Goal: Navigation & Orientation: Understand site structure

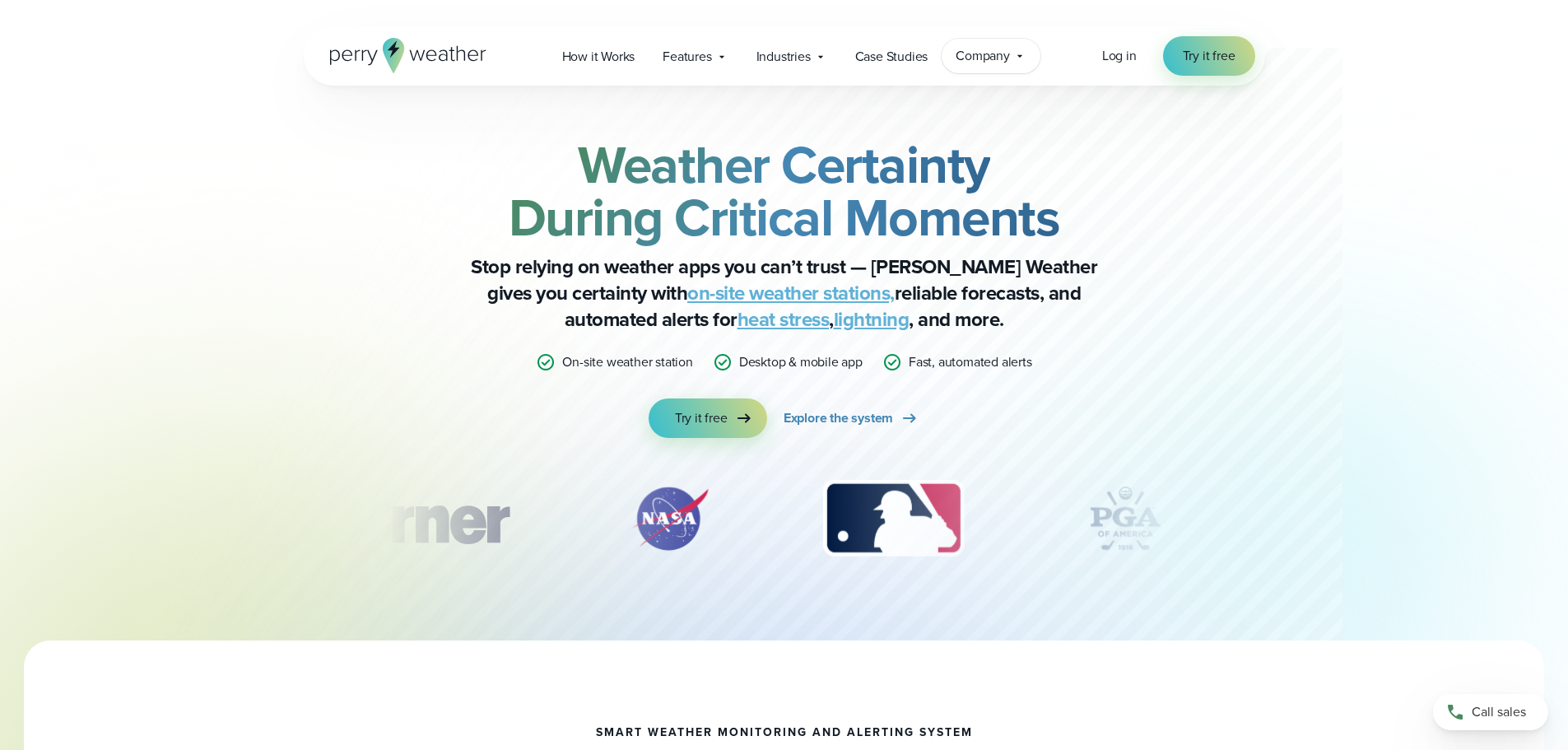
click at [986, 58] on span "Company" at bounding box center [983, 55] width 54 height 20
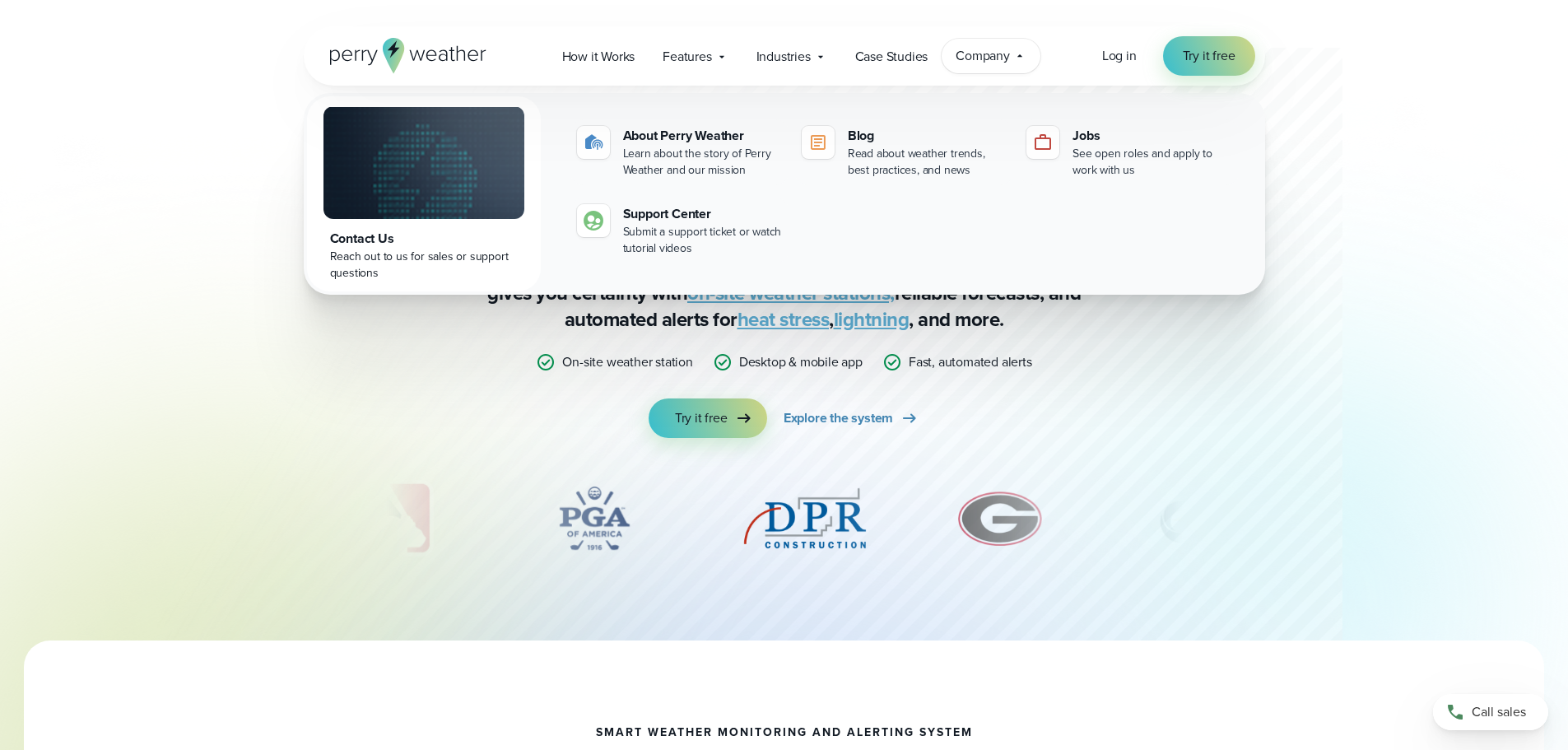
click at [1347, 317] on div "Weather Certainty During Critical Moments Stop relying on weather apps you can’…" at bounding box center [784, 363] width 1185 height 555
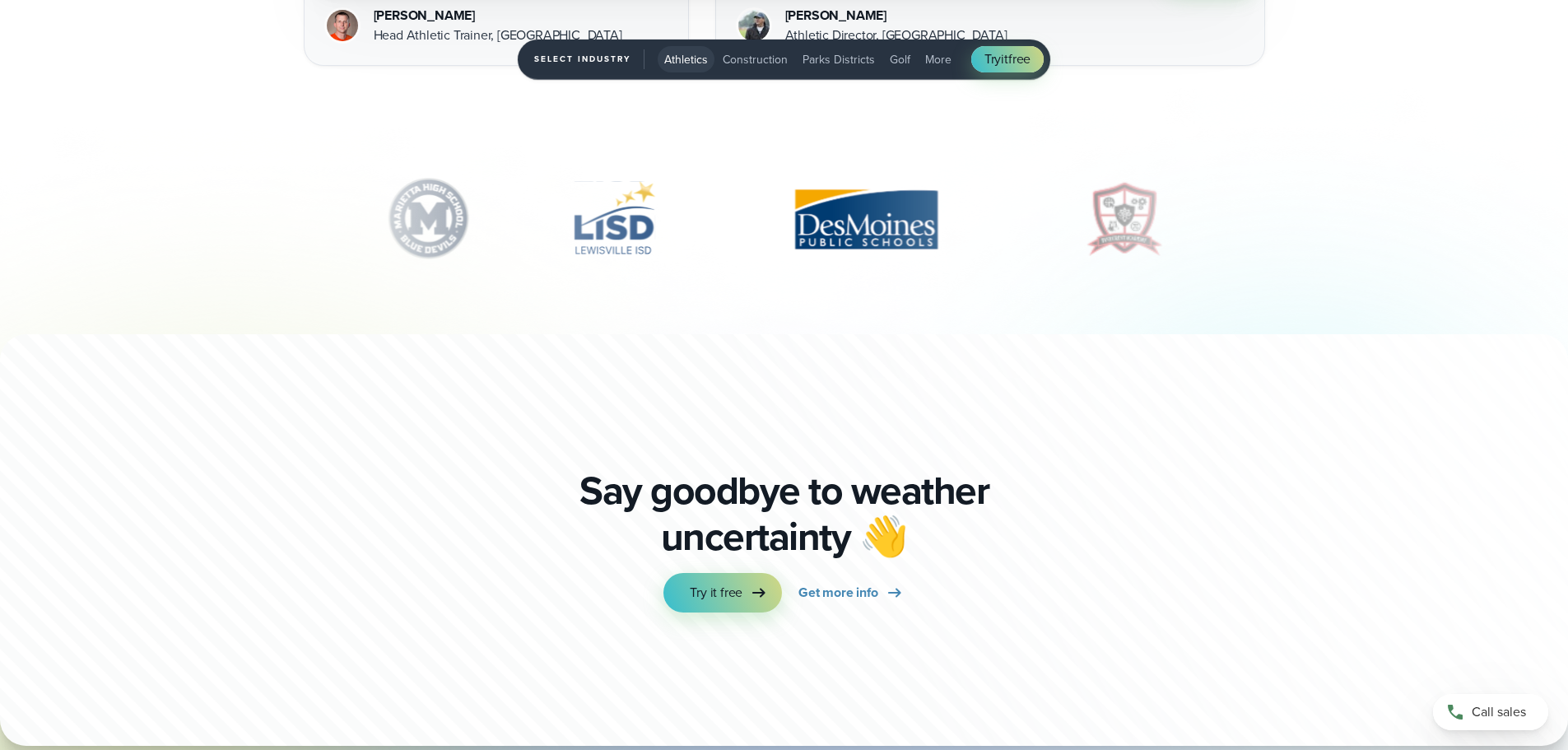
scroll to position [5753, 0]
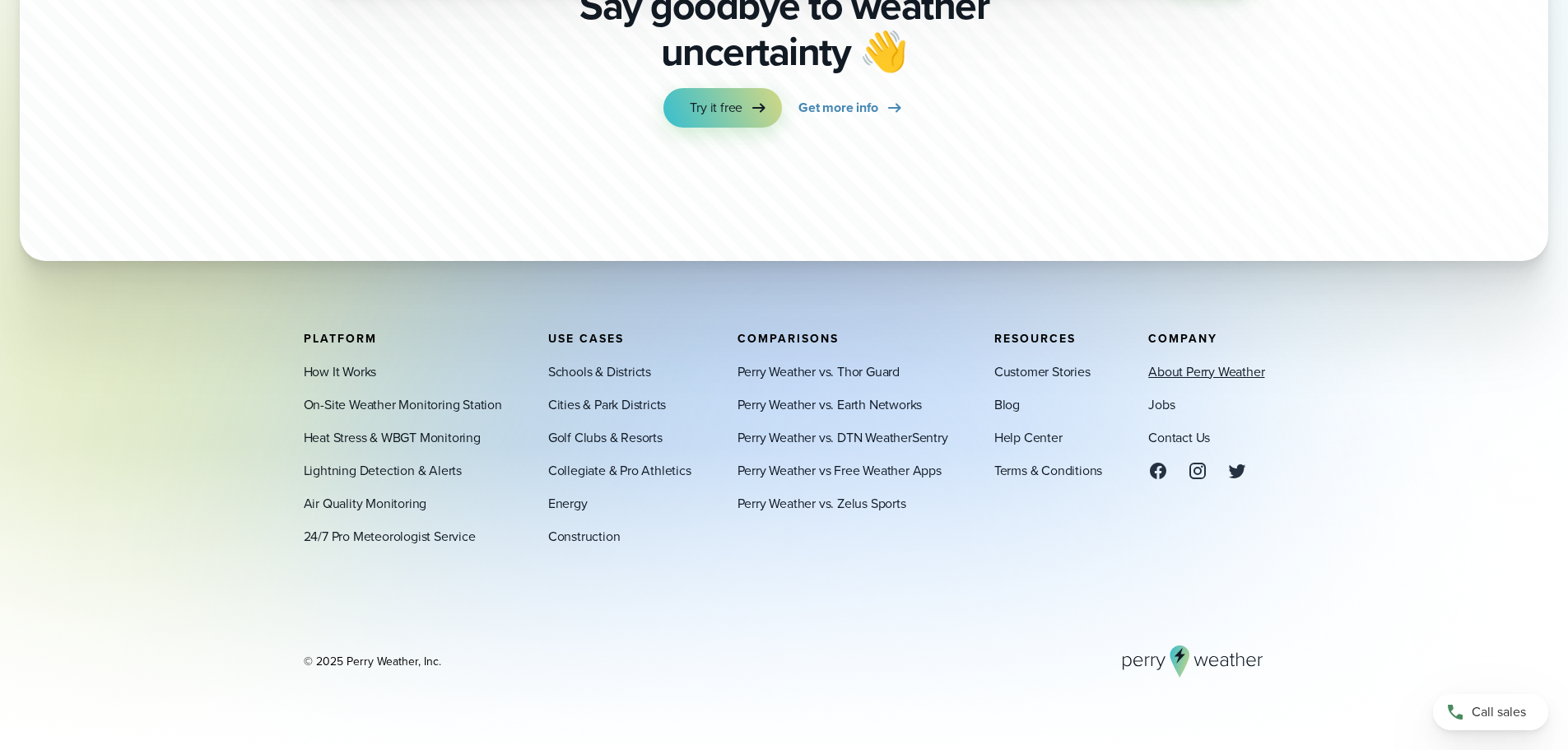
click at [1230, 374] on link "About Perry Weather" at bounding box center [1205, 371] width 116 height 20
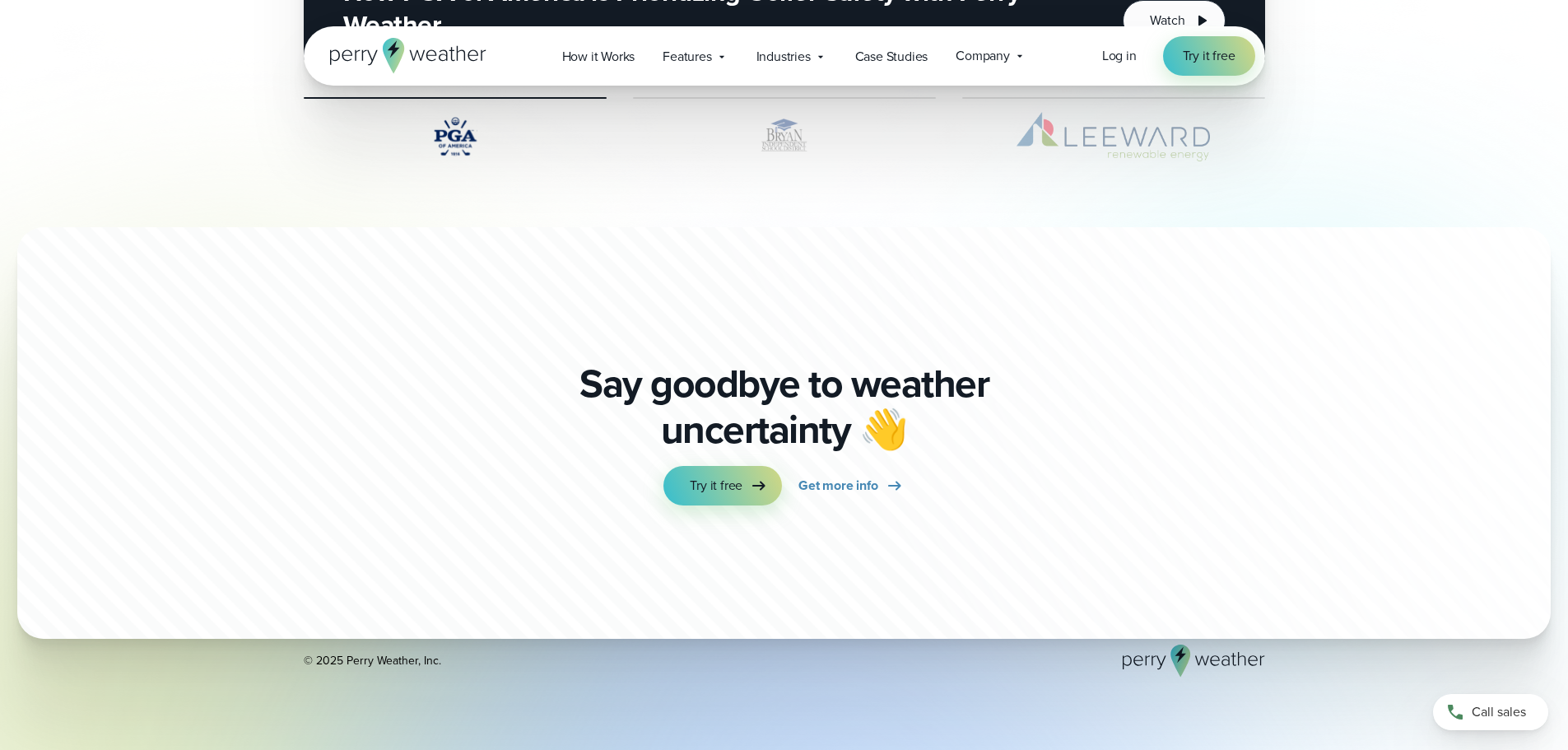
scroll to position [4578, 0]
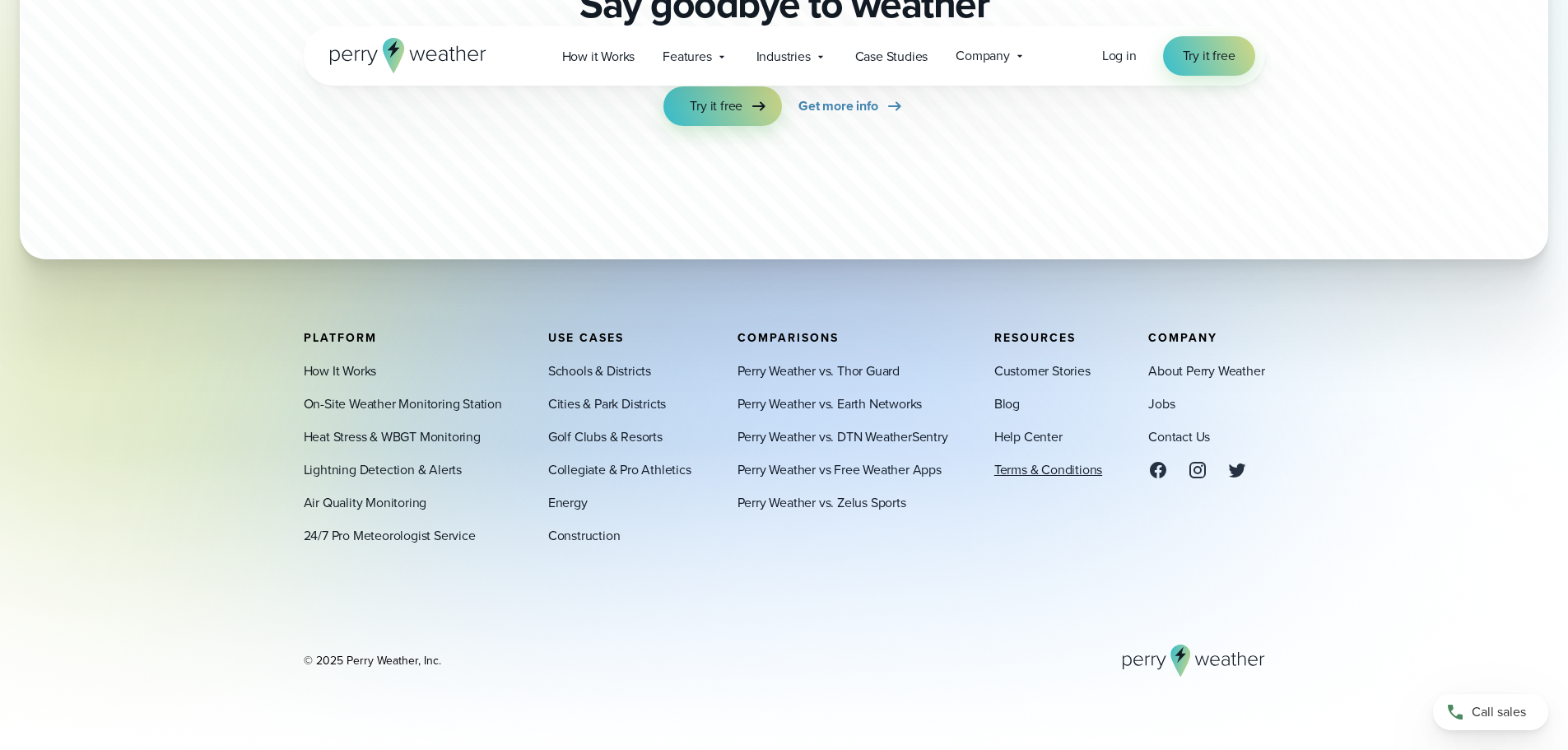
click at [1066, 468] on link "Terms & Conditions" at bounding box center [1048, 470] width 108 height 20
click at [1195, 436] on link "Contact Us" at bounding box center [1179, 437] width 62 height 20
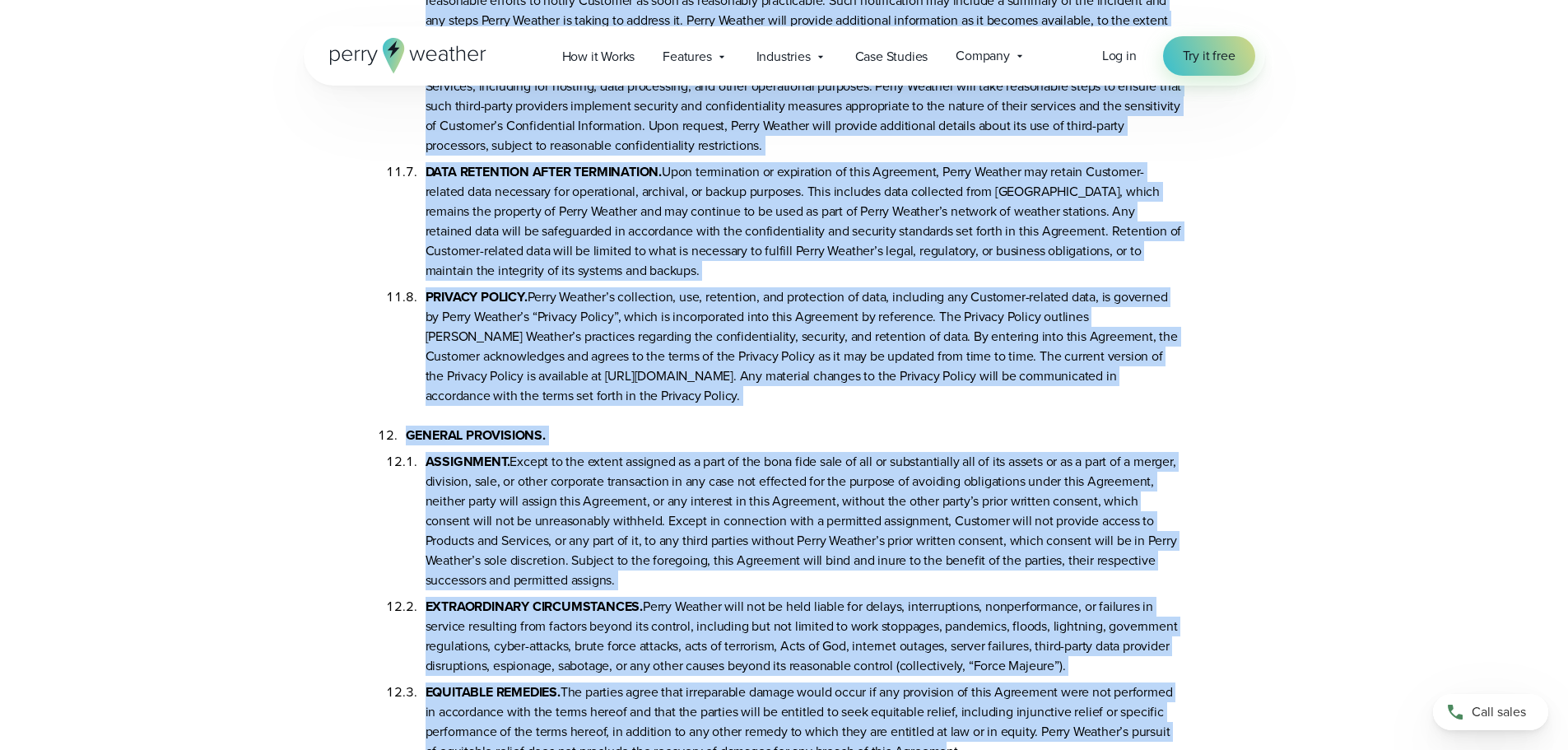
scroll to position [7805, 0]
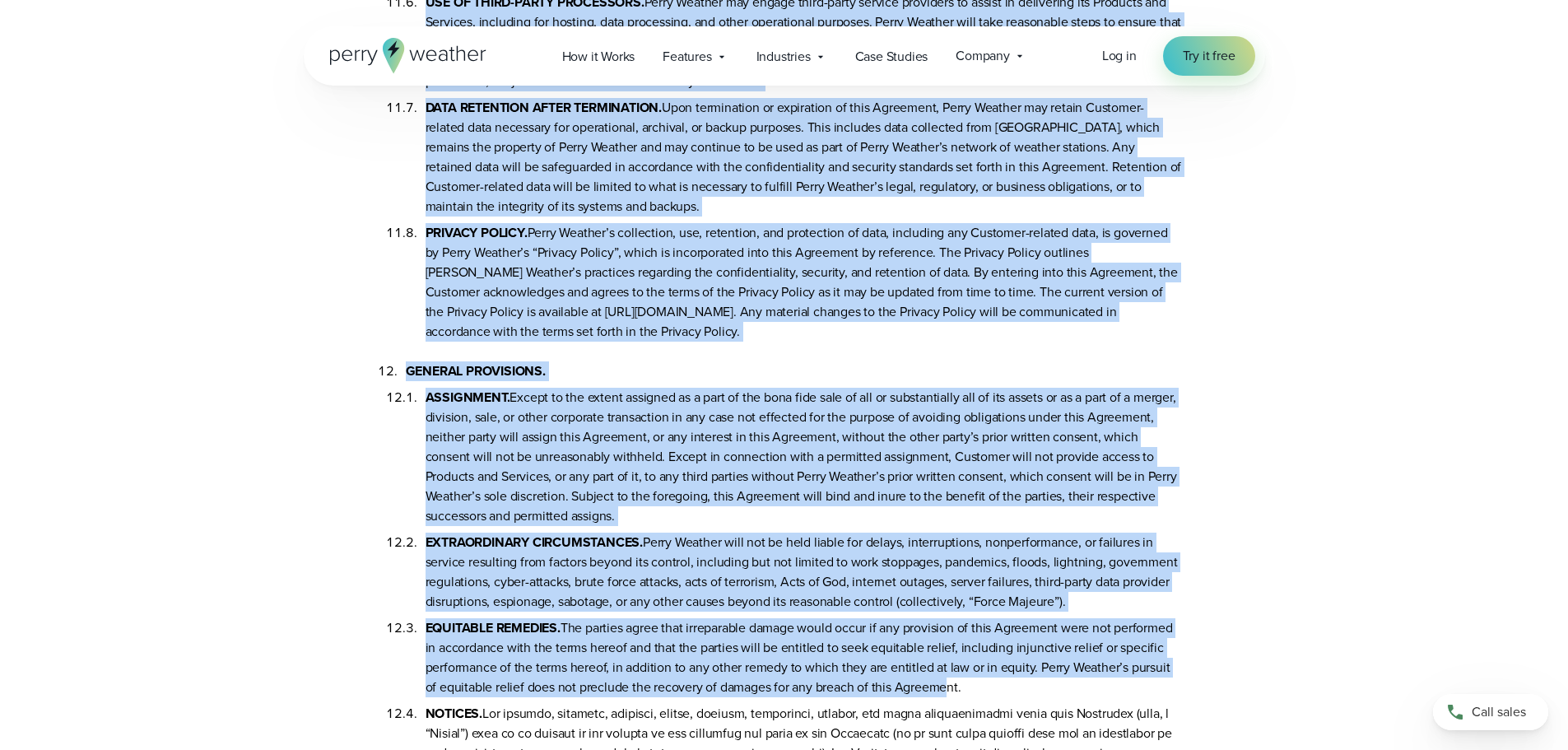
drag, startPoint x: 408, startPoint y: 195, endPoint x: 898, endPoint y: 351, distance: 514.2
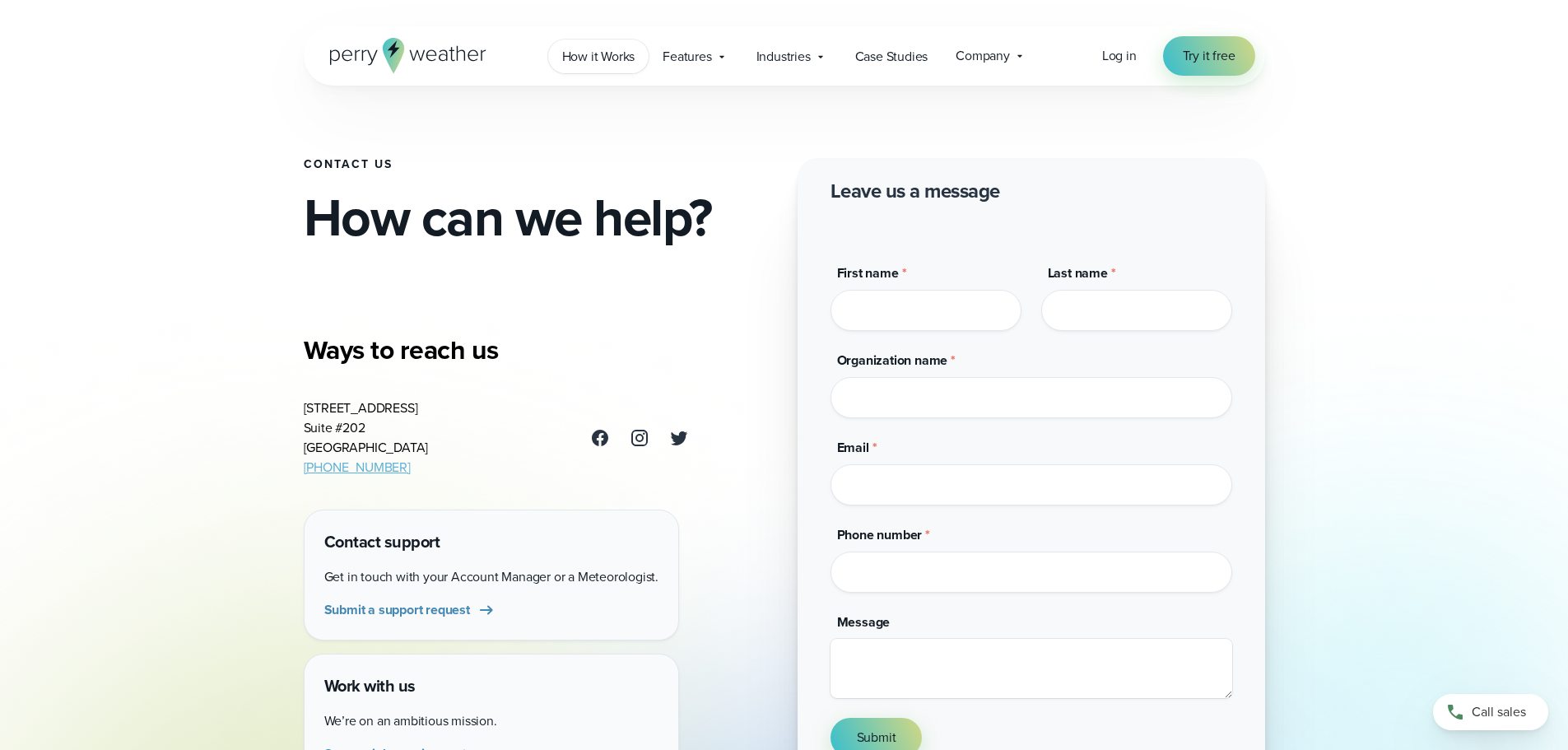
click at [603, 55] on span "How it Works" at bounding box center [598, 56] width 73 height 20
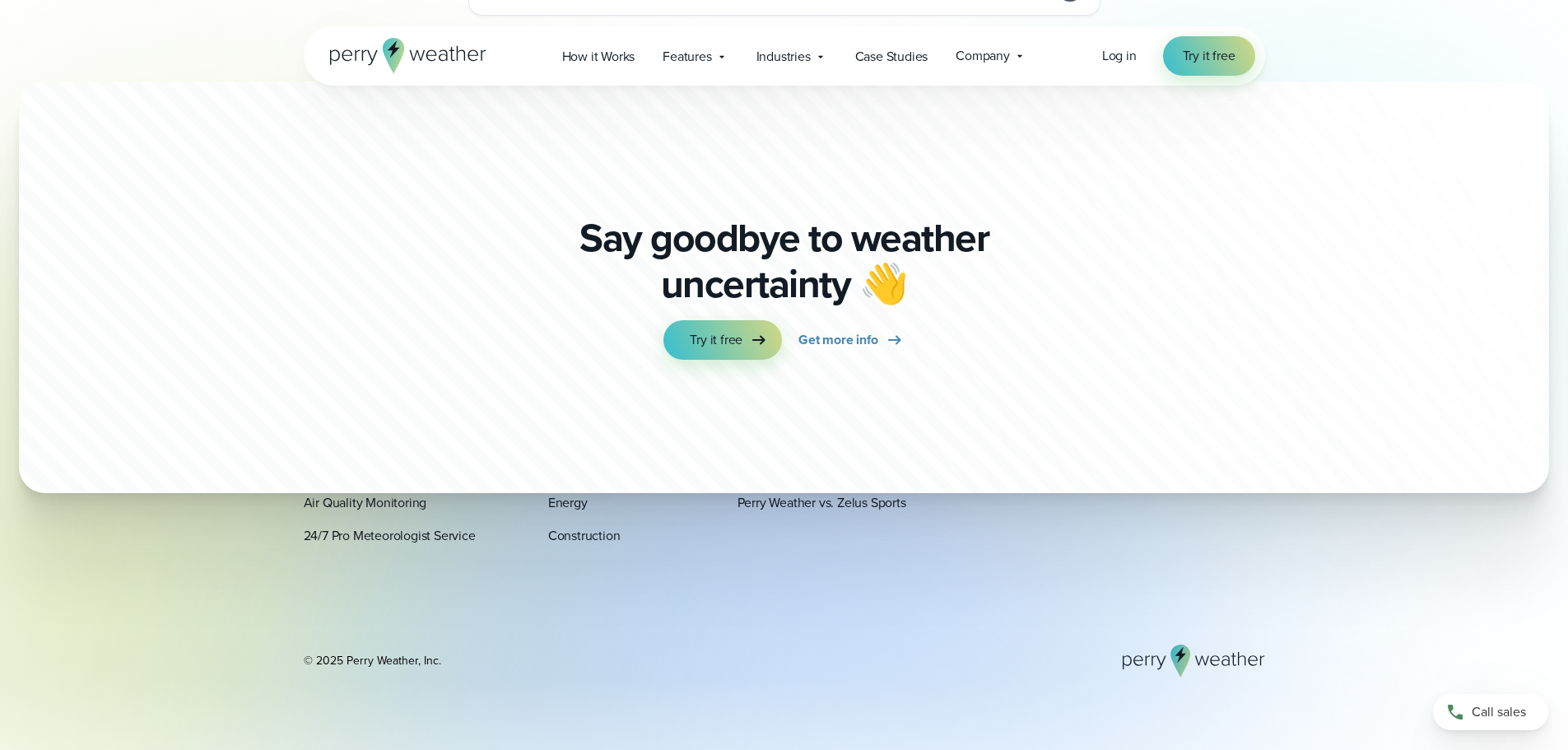
scroll to position [4557, 0]
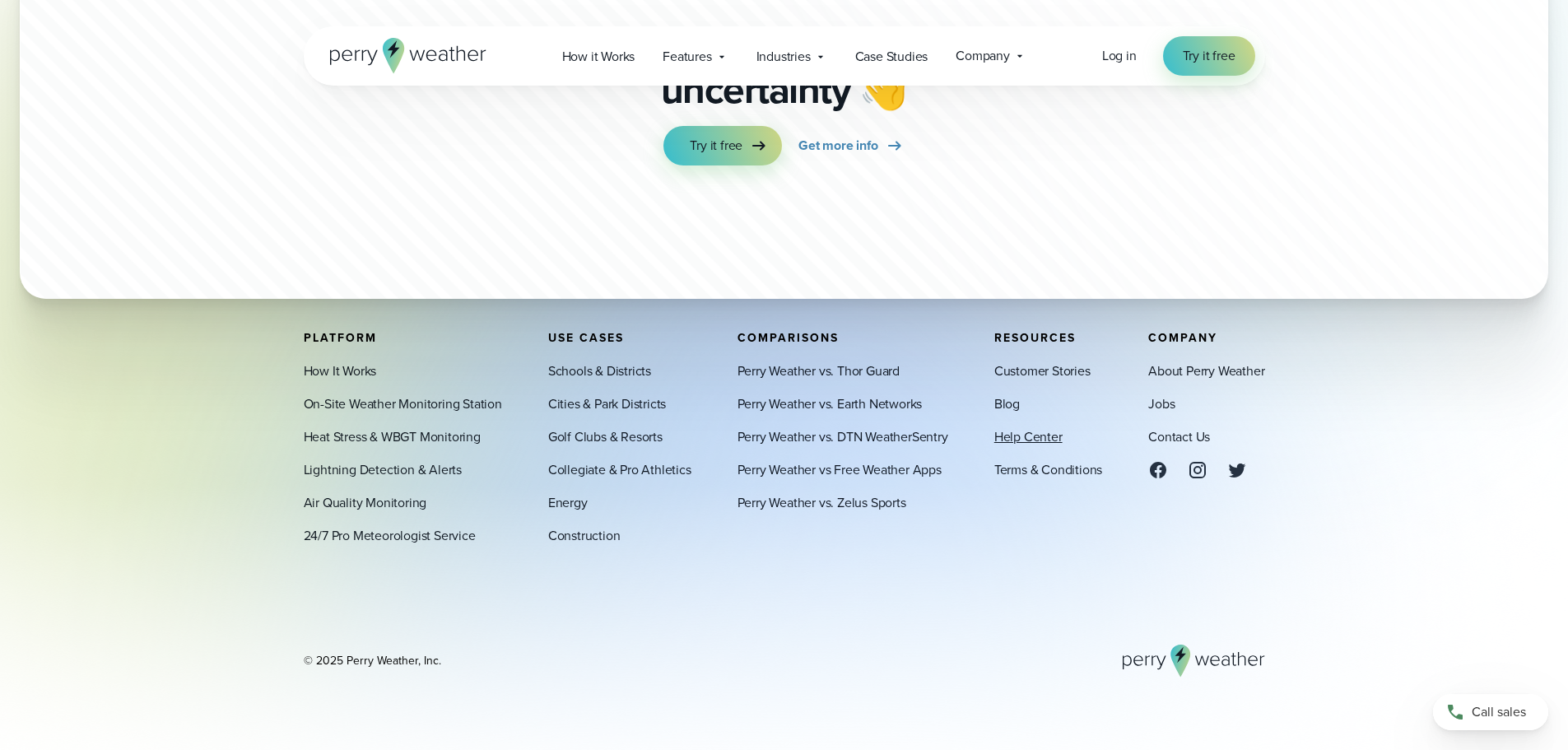
click at [1045, 439] on link "Help Center" at bounding box center [1028, 437] width 69 height 20
